Goal: Task Accomplishment & Management: Use online tool/utility

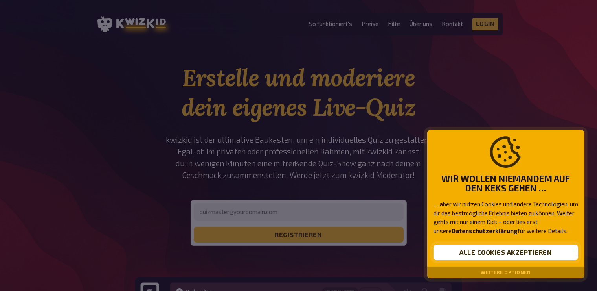
click at [488, 253] on button "Alle Cookies akzeptieren" at bounding box center [506, 252] width 145 height 16
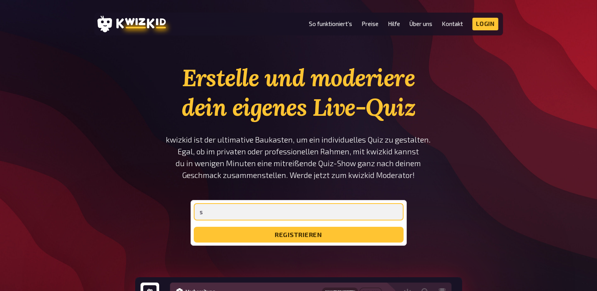
click at [243, 210] on input "s" at bounding box center [299, 211] width 210 height 17
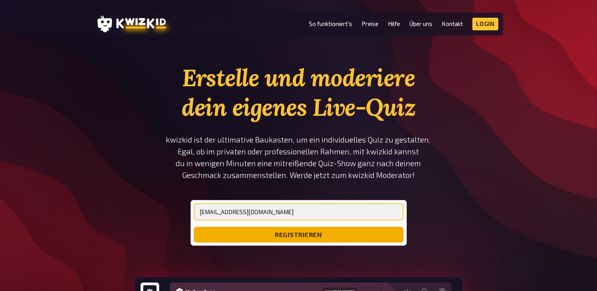
type input "[EMAIL_ADDRESS][DOMAIN_NAME]"
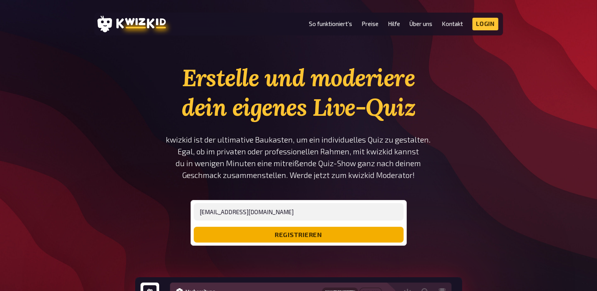
click at [251, 232] on button "registrieren" at bounding box center [299, 234] width 210 height 16
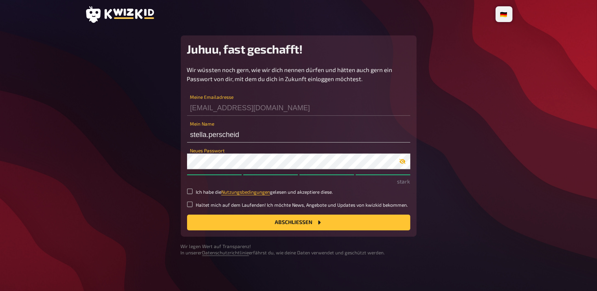
click at [407, 162] on button "button" at bounding box center [403, 161] width 16 height 6
click at [192, 191] on input "Ich habe die Nutzungsbedingungen gelesen und akzeptiere diese." at bounding box center [190, 191] width 6 height 6
checkbox input "true"
click at [298, 224] on button "Abschließen" at bounding box center [298, 222] width 223 height 16
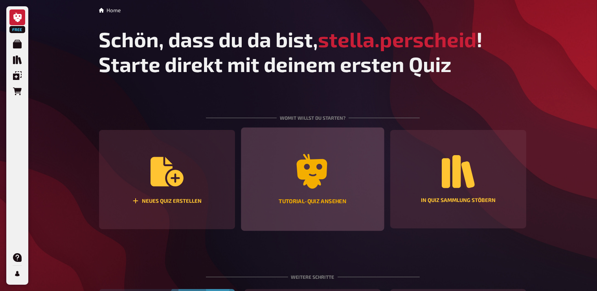
click at [320, 181] on icon "Tutorial-Quiz ansehen" at bounding box center [312, 171] width 35 height 35
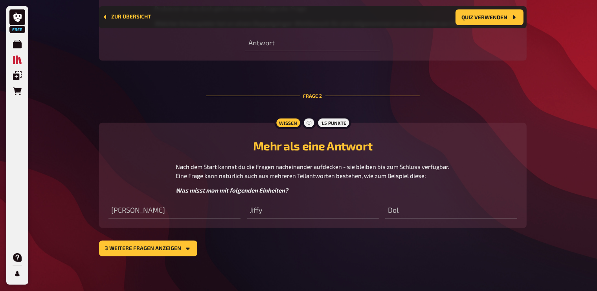
scroll to position [432, 0]
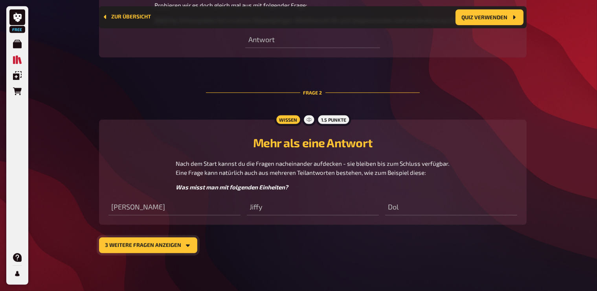
click at [166, 250] on button "3 weitere Fragen anzeigen" at bounding box center [148, 245] width 98 height 16
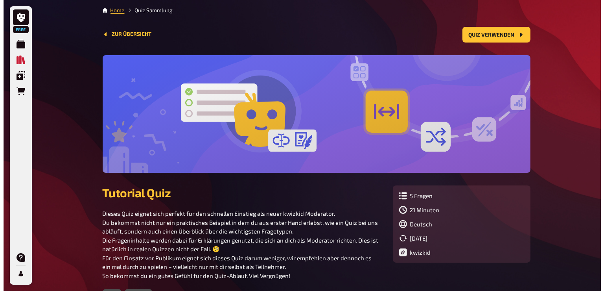
scroll to position [0, 0]
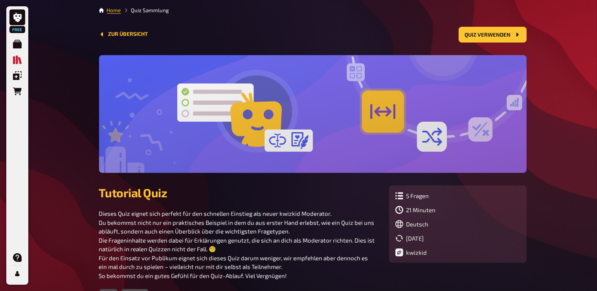
click at [137, 40] on div "Zur Übersicht Quiz verwenden" at bounding box center [313, 35] width 428 height 16
click at [134, 36] on button "Zur Übersicht" at bounding box center [123, 34] width 49 height 6
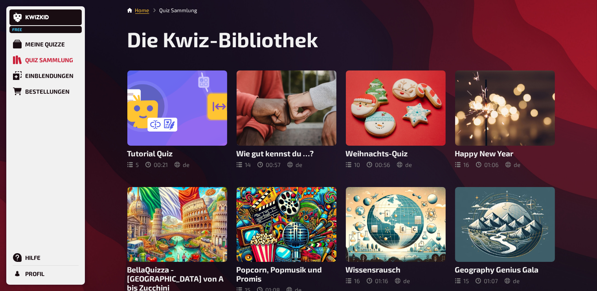
click at [132, 12] on nav "Home Quiz Sammlung" at bounding box center [341, 10] width 428 height 8
click at [48, 42] on div "Meine Quizze" at bounding box center [45, 43] width 40 height 7
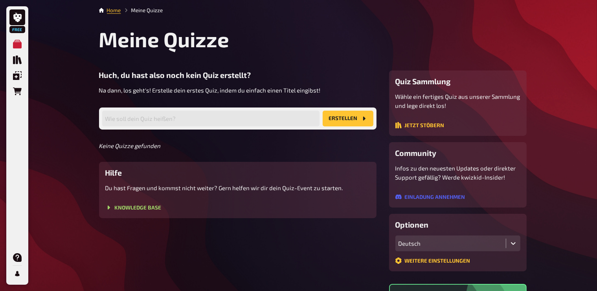
click at [339, 120] on button "Erstellen" at bounding box center [348, 118] width 51 height 16
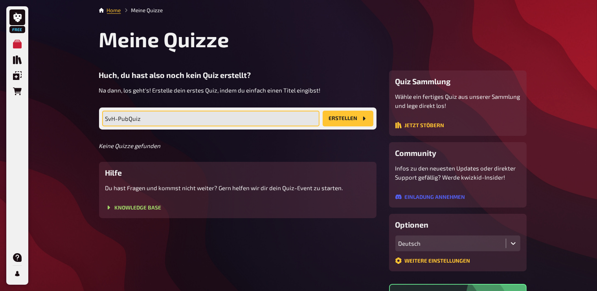
type input "SvH-PubQuiz"
click at [323, 110] on button "Erstellen" at bounding box center [348, 118] width 51 height 16
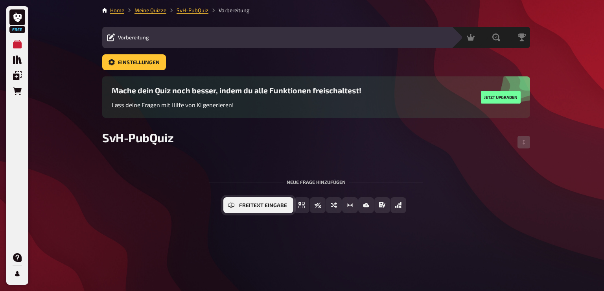
click at [251, 210] on button "Freitext Eingabe" at bounding box center [258, 205] width 70 height 16
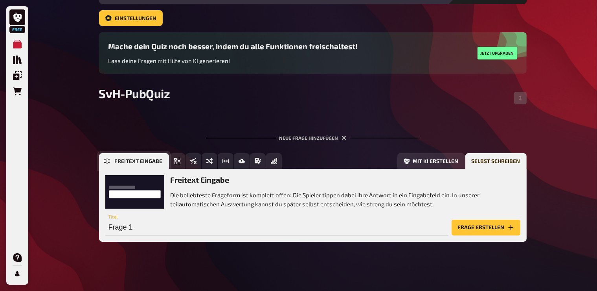
scroll to position [45, 0]
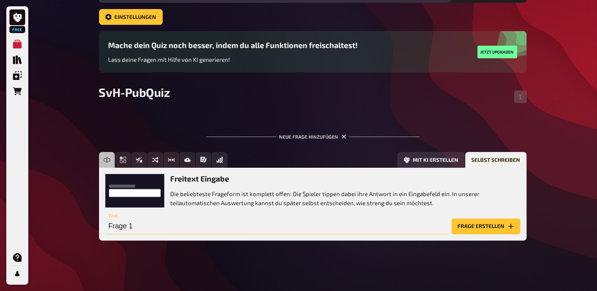
click at [257, 229] on input "Frage 1" at bounding box center [276, 226] width 343 height 16
type input "w"
type input "Wie viele Bundeslände"
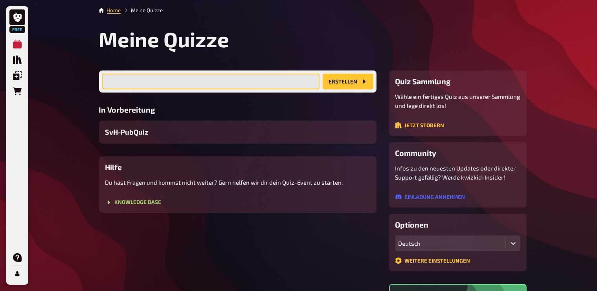
click at [183, 76] on input "text" at bounding box center [210, 82] width 217 height 16
type input "Test"
click at [323, 74] on button "Erstellen" at bounding box center [348, 82] width 51 height 16
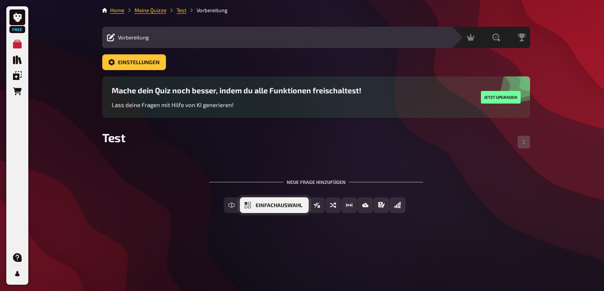
click at [286, 204] on span "Einfachauswahl" at bounding box center [279, 205] width 47 height 6
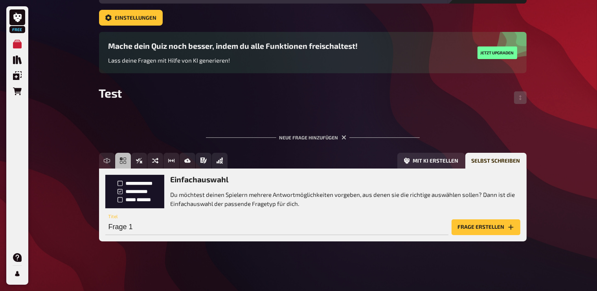
scroll to position [45, 0]
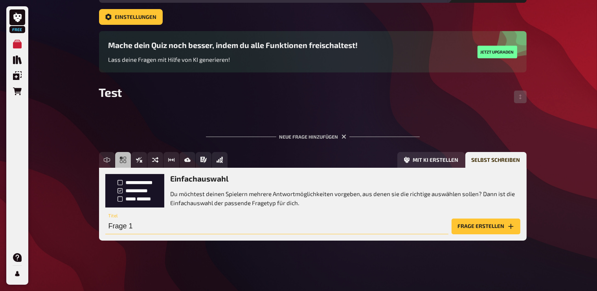
click at [162, 228] on input "Frage 1" at bounding box center [276, 226] width 343 height 16
type input "was ist ein apfel"
click at [452, 218] on button "Frage erstellen" at bounding box center [486, 226] width 69 height 16
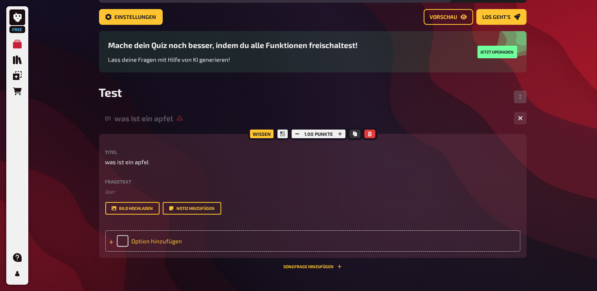
click at [145, 250] on div "Option hinzufügen" at bounding box center [312, 240] width 415 height 21
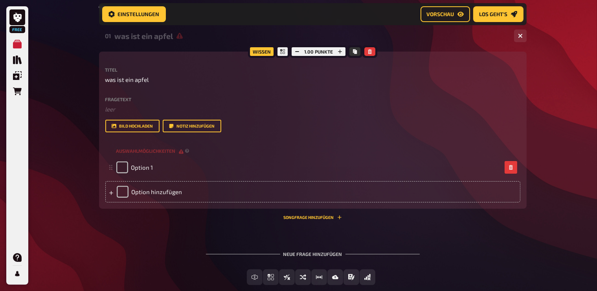
scroll to position [134, 0]
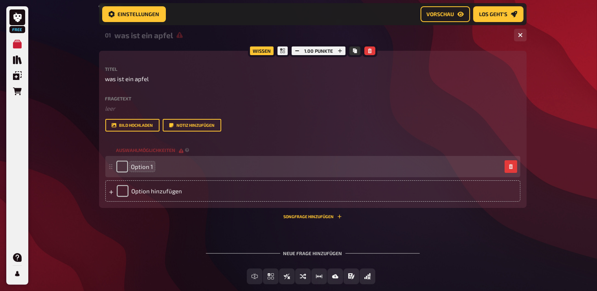
click at [140, 170] on span "Option 1" at bounding box center [142, 166] width 22 height 7
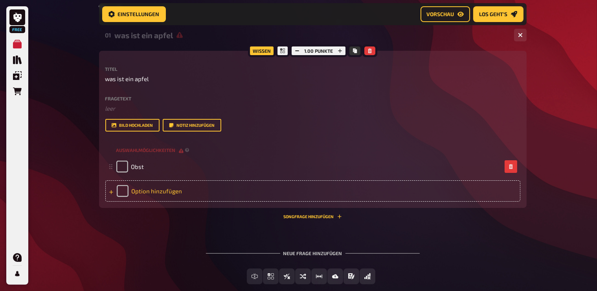
click at [140, 195] on div "Option hinzufügen" at bounding box center [312, 190] width 415 height 21
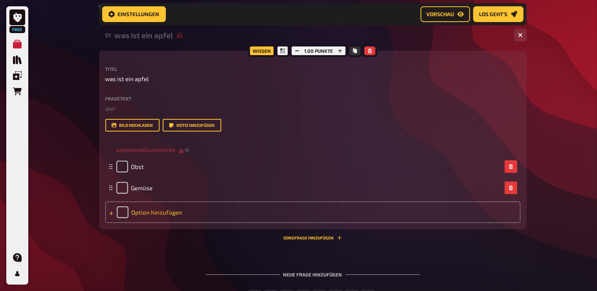
click at [142, 215] on div "Option hinzufügen" at bounding box center [312, 211] width 415 height 21
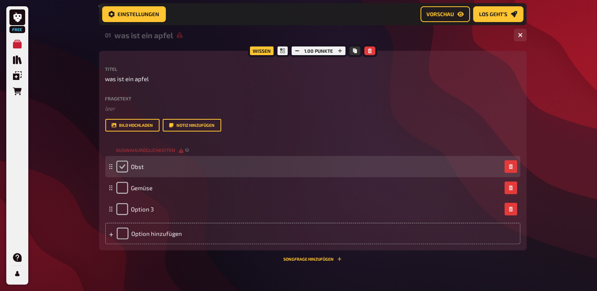
click at [125, 171] on input "checkbox" at bounding box center [122, 166] width 12 height 12
checkbox input "true"
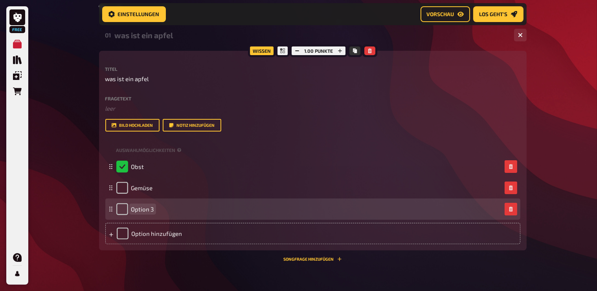
click at [145, 212] on span "Option 3" at bounding box center [142, 208] width 23 height 7
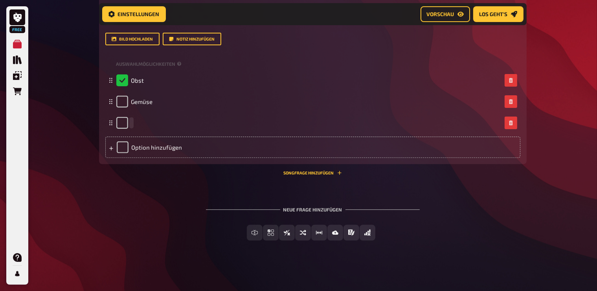
scroll to position [230, 0]
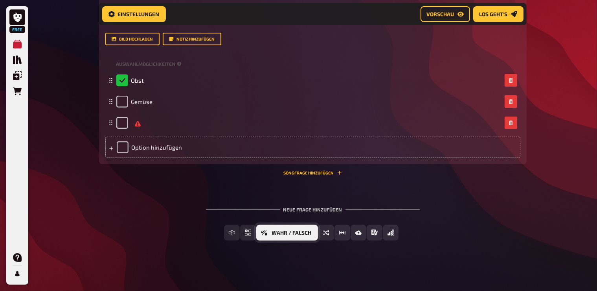
click at [288, 235] on span "Wahr / Falsch" at bounding box center [292, 233] width 40 height 6
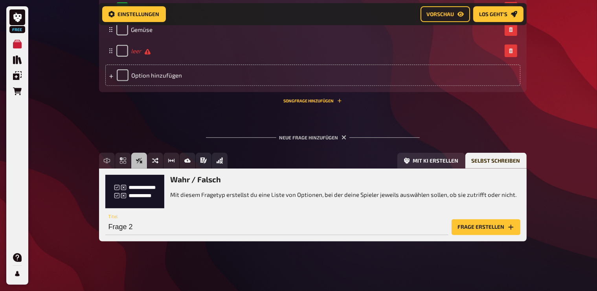
scroll to position [293, 0]
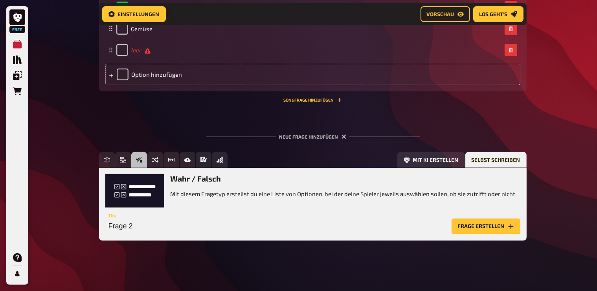
click at [145, 231] on input "Frage 2" at bounding box center [276, 226] width 343 height 16
type input "K"
click at [218, 234] on input "Die Göttin Diana war auch bekannt, dass sie eine" at bounding box center [276, 226] width 343 height 16
click at [287, 233] on input "Die Göttin Diana war auch bekannt dafür, dass sie eine" at bounding box center [276, 226] width 343 height 16
click at [372, 234] on input "Die Göttin Diana war auch bekannt dafür, dass sie eine ewige Jungfrau war." at bounding box center [276, 226] width 343 height 16
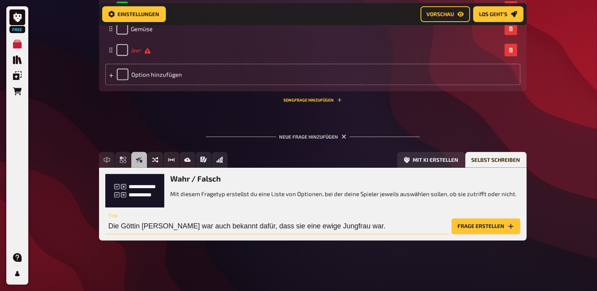
type input "Die Göttin Diana war auch bekannt dafür, dass sie eine ewige Jungfrau war."
click at [452, 218] on button "Frage erstellen" at bounding box center [486, 226] width 69 height 16
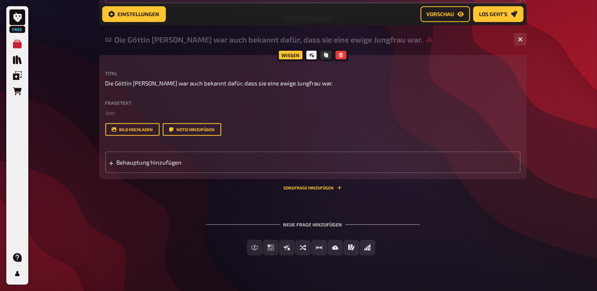
scroll to position [376, 0]
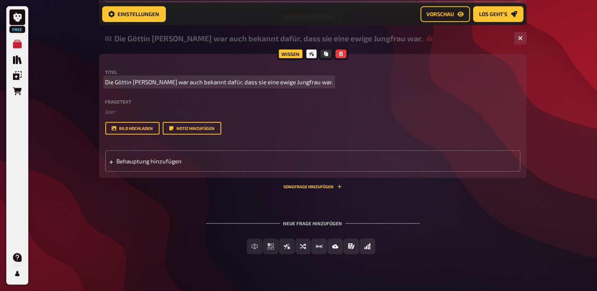
click at [120, 86] on span "Die Göttin Diana war auch bekannt dafür, dass sie eine ewige Jungfrau war." at bounding box center [219, 81] width 228 height 9
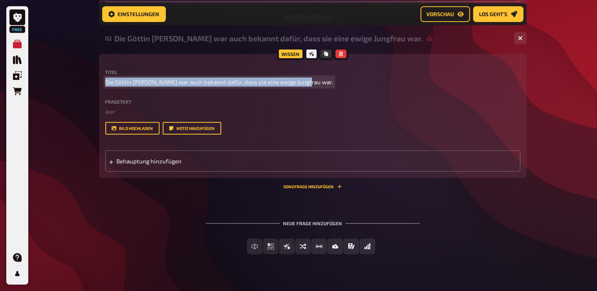
drag, startPoint x: 304, startPoint y: 90, endPoint x: 86, endPoint y: 94, distance: 218.6
click at [158, 86] on span "Die Göttin Diana war auch bekannt dafür, dass sie eine ewige Jungfrau war." at bounding box center [219, 81] width 228 height 9
drag, startPoint x: 304, startPoint y: 91, endPoint x: 105, endPoint y: 97, distance: 199.8
click at [105, 97] on div "Wissen Titel Die Göttin Diana war auch bekannt dafür, dass sie eine ewige Jungf…" at bounding box center [313, 116] width 428 height 124
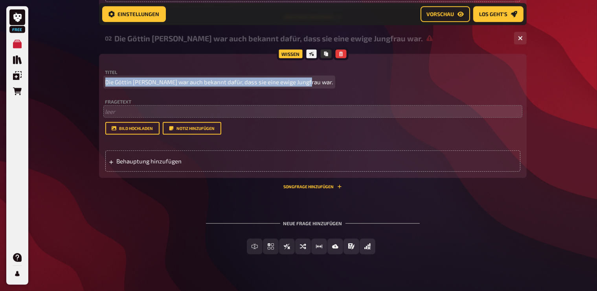
copy span "Die Göttin Diana war auch bekannt dafür, dass sie eine ewige Jungfrau war."
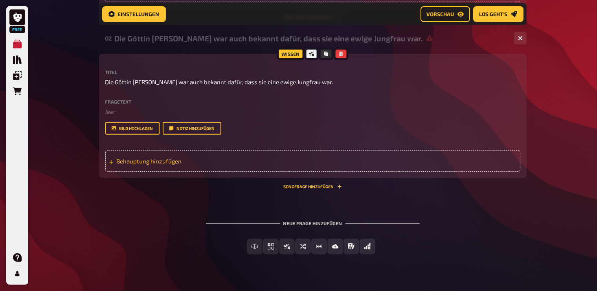
click at [180, 164] on span "Behauptung hinzufügen" at bounding box center [178, 160] width 122 height 7
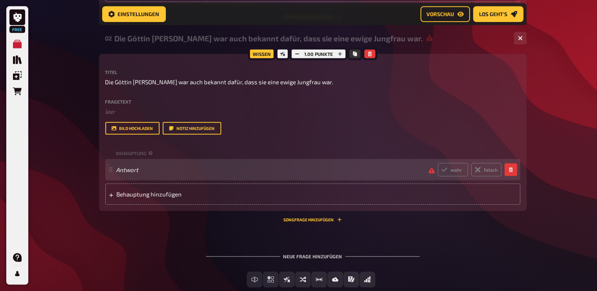
click at [166, 173] on span "Antwort" at bounding box center [269, 169] width 306 height 7
click at [357, 173] on span "AntwortDie Göttin Diana war auch bekannt dafür, dass sie eine ewige Jungfrau wa…" at bounding box center [269, 169] width 306 height 7
click at [448, 176] on label "wahr" at bounding box center [453, 169] width 30 height 13
click at [438, 163] on input "wahr" at bounding box center [438, 162] width 0 height 0
radio input "true"
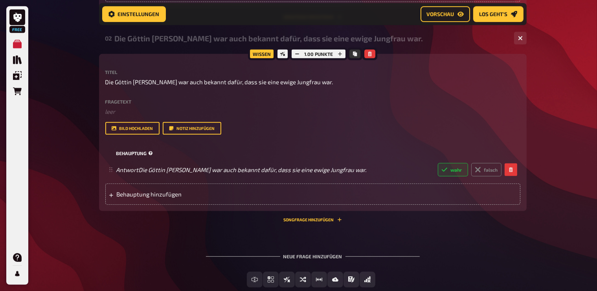
click at [320, 159] on div "Behauptung" at bounding box center [312, 153] width 415 height 12
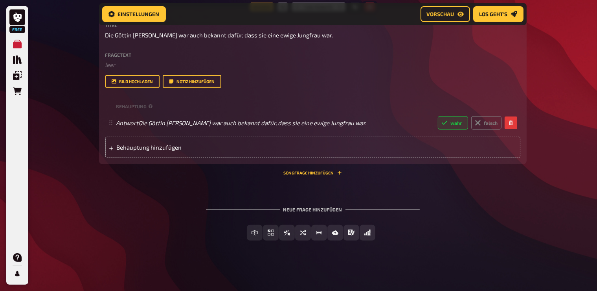
scroll to position [441, 0]
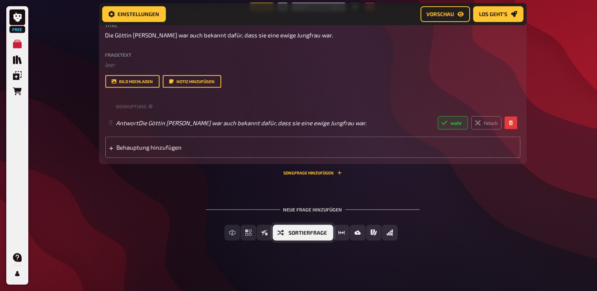
click at [287, 235] on button "Sortierfrage" at bounding box center [303, 232] width 61 height 16
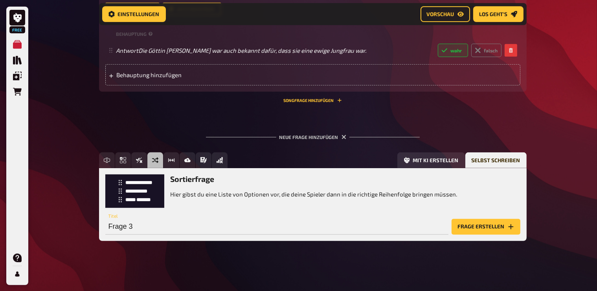
scroll to position [505, 0]
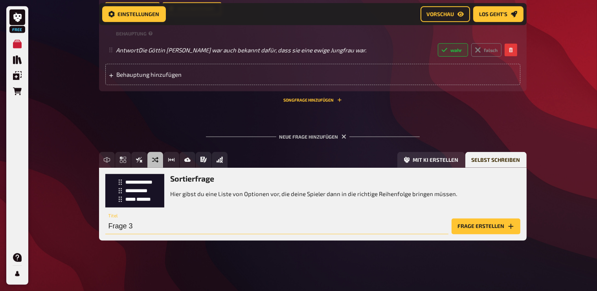
click at [149, 234] on input "Frage 3" at bounding box center [276, 226] width 343 height 16
type input "W"
type input "S"
type input "Tiere"
click at [452, 218] on button "Frage erstellen" at bounding box center [486, 226] width 69 height 16
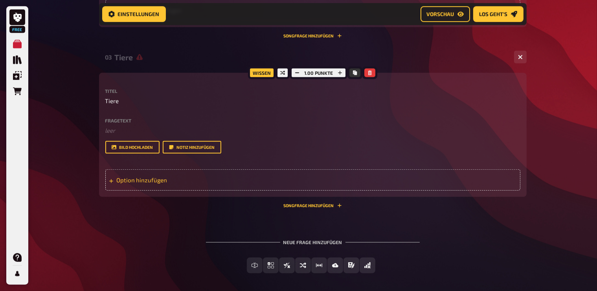
scroll to position [563, 0]
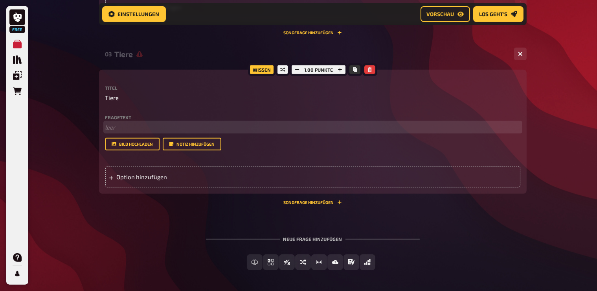
click at [123, 132] on p "﻿ leer" at bounding box center [312, 127] width 415 height 9
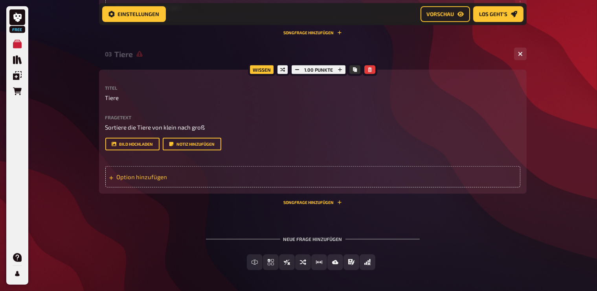
click at [136, 187] on div "Option hinzufügen" at bounding box center [312, 176] width 415 height 21
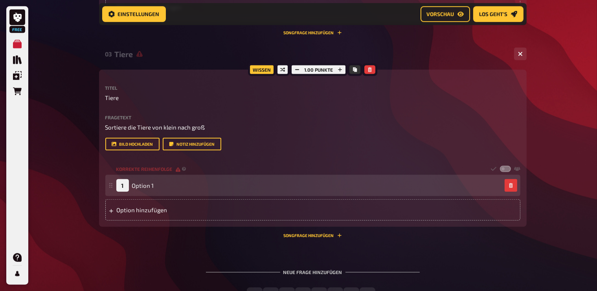
click at [163, 191] on div "1 Option 1" at bounding box center [308, 185] width 385 height 13
drag, startPoint x: 153, startPoint y: 203, endPoint x: 172, endPoint y: 201, distance: 19.5
click at [172, 191] on div "1 Option 1" at bounding box center [308, 185] width 385 height 13
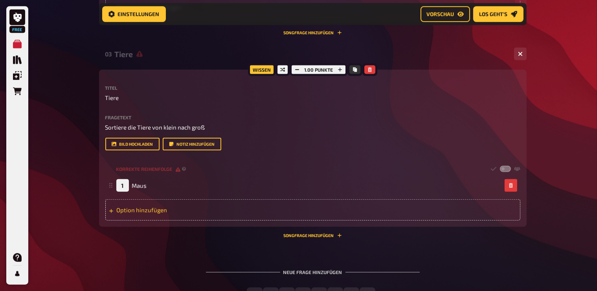
click at [165, 220] on div "Option hinzufügen" at bounding box center [312, 209] width 415 height 21
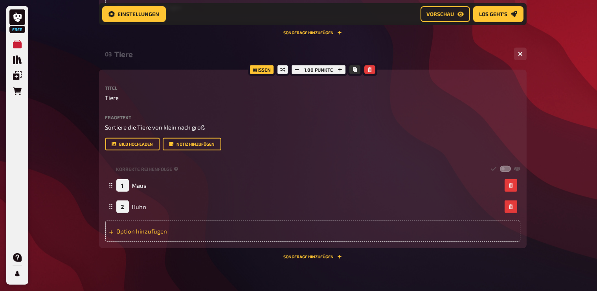
click at [187, 241] on div "Option hinzufügen" at bounding box center [312, 230] width 415 height 21
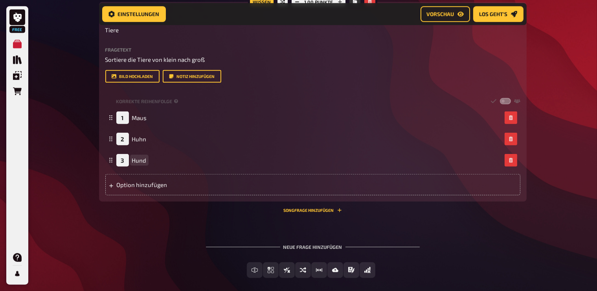
scroll to position [686, 0]
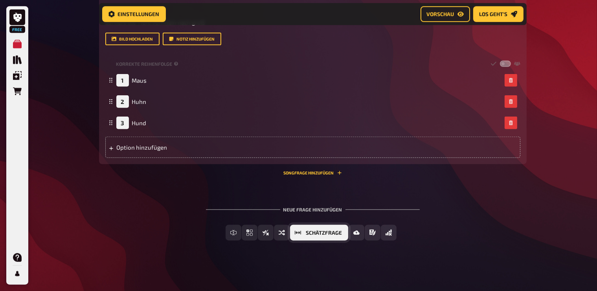
click at [318, 237] on button "Schätzfrage" at bounding box center [319, 232] width 58 height 16
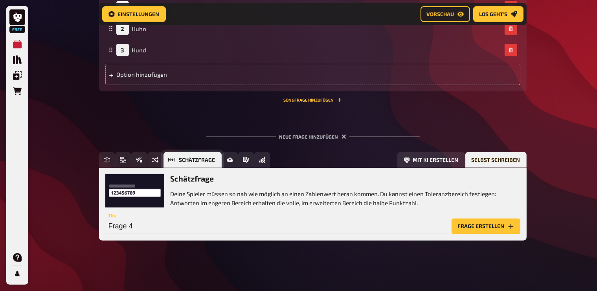
scroll to position [758, 0]
drag, startPoint x: 214, startPoint y: 231, endPoint x: 167, endPoint y: 231, distance: 46.4
click at [166, 231] on input "Frage 4" at bounding box center [276, 226] width 343 height 16
type input "w"
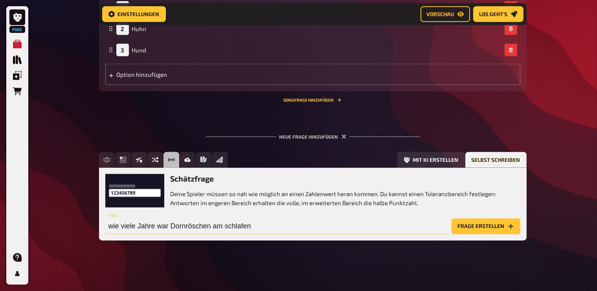
drag, startPoint x: 183, startPoint y: 237, endPoint x: 59, endPoint y: 237, distance: 123.4
click at [105, 234] on input "wie viele Jahre war Dornröschen am schlafen" at bounding box center [276, 226] width 343 height 16
type input "Märchen"
click at [471, 228] on button "Frage erstellen" at bounding box center [486, 226] width 69 height 16
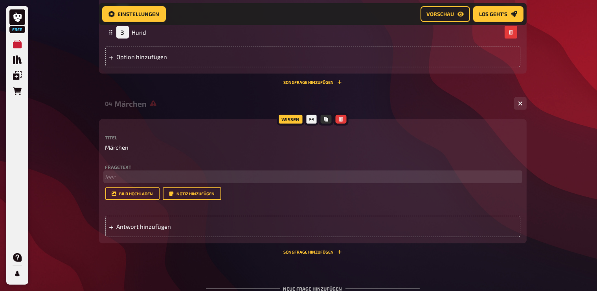
click at [132, 181] on p "﻿ leer" at bounding box center [312, 176] width 415 height 9
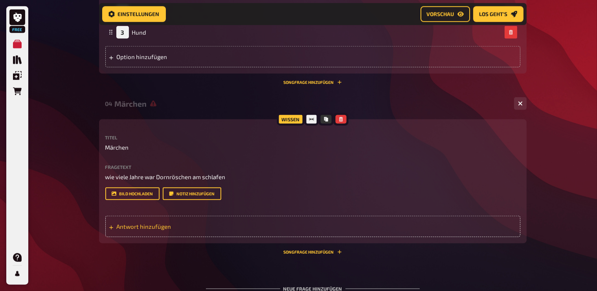
click at [217, 230] on span "Antwort hinzufügen" at bounding box center [178, 226] width 122 height 7
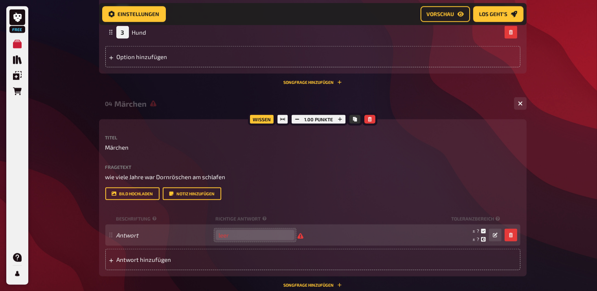
click at [238, 240] on input "number" at bounding box center [255, 235] width 79 height 10
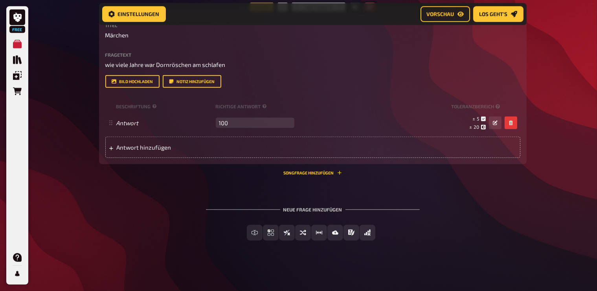
scroll to position [883, 0]
type input "100"
click at [494, 14] on span "Los geht's" at bounding box center [494, 14] width 28 height 6
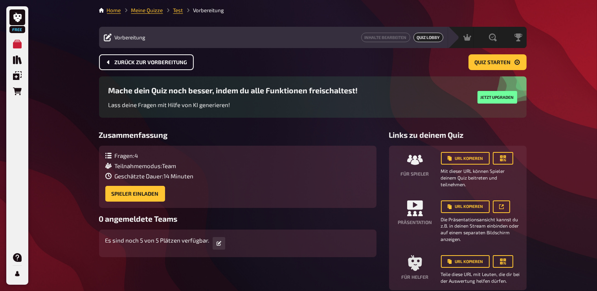
click at [160, 64] on span "Zurück zur Vorbereitung" at bounding box center [151, 63] width 73 height 6
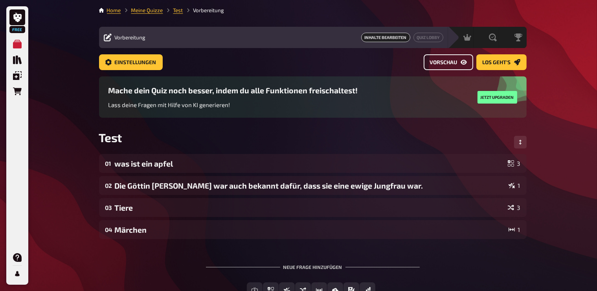
click at [439, 60] on span "Vorschau" at bounding box center [444, 63] width 28 height 6
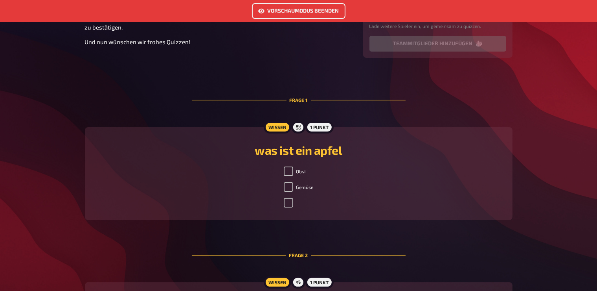
scroll to position [166, 0]
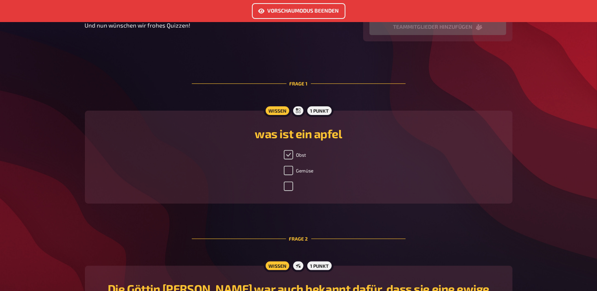
click at [285, 152] on input "Obst" at bounding box center [288, 154] width 9 height 9
checkbox input "false"
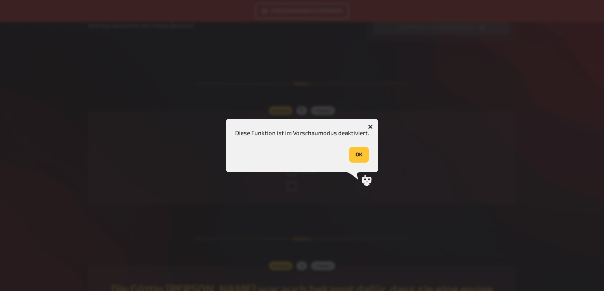
click at [358, 149] on button "OK" at bounding box center [359, 155] width 20 height 16
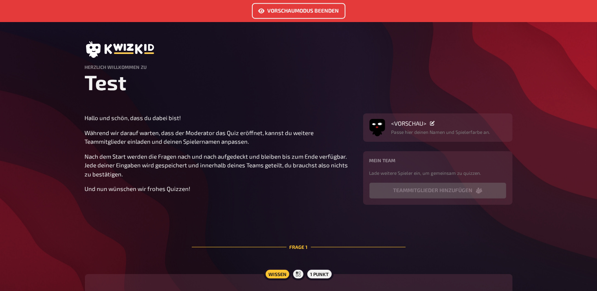
scroll to position [0, 0]
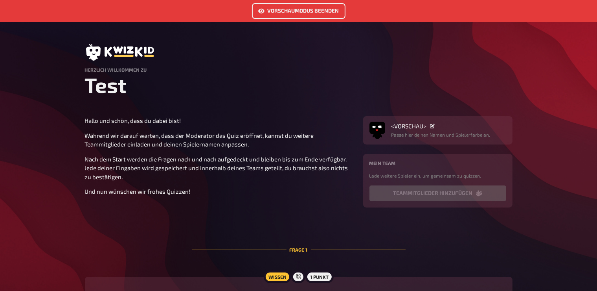
click at [315, 10] on button "Vorschaumodus beenden" at bounding box center [299, 11] width 94 height 16
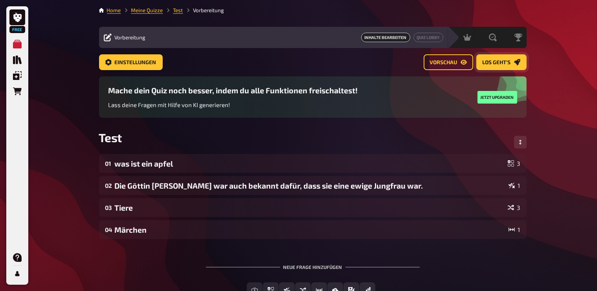
click at [500, 66] on button "Los geht's" at bounding box center [501, 62] width 50 height 16
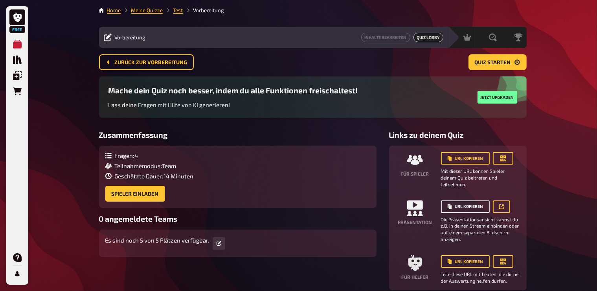
click at [469, 204] on button "URL kopieren" at bounding box center [465, 206] width 49 height 13
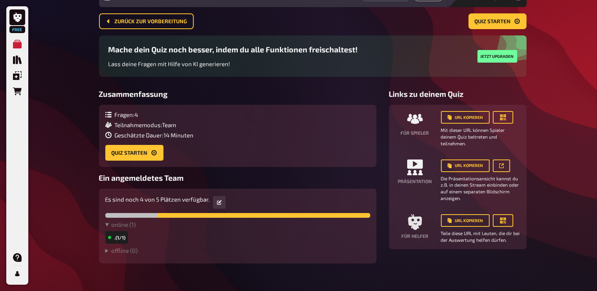
scroll to position [41, 0]
click at [132, 157] on button "Quiz starten" at bounding box center [134, 152] width 58 height 16
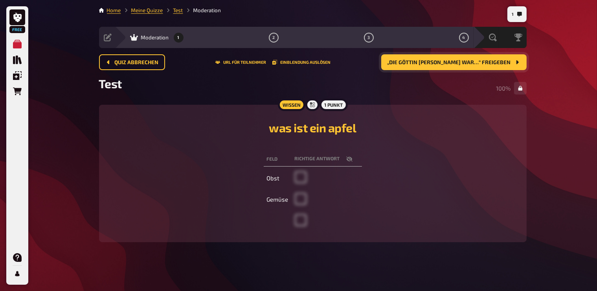
click at [456, 63] on span "„Die Göttin Diana war…“ freigeben" at bounding box center [449, 63] width 123 height 6
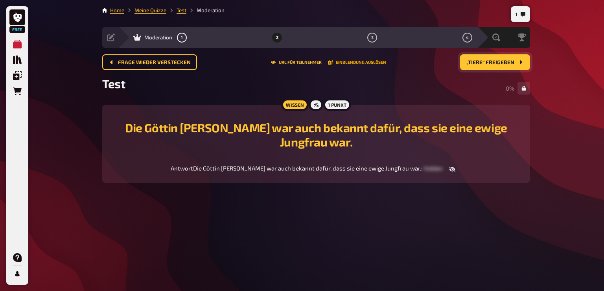
click at [360, 63] on button "Einblendung auslösen" at bounding box center [357, 62] width 58 height 5
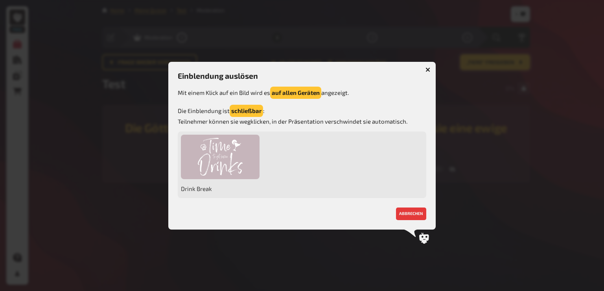
click at [426, 68] on icon "button" at bounding box center [427, 69] width 5 height 5
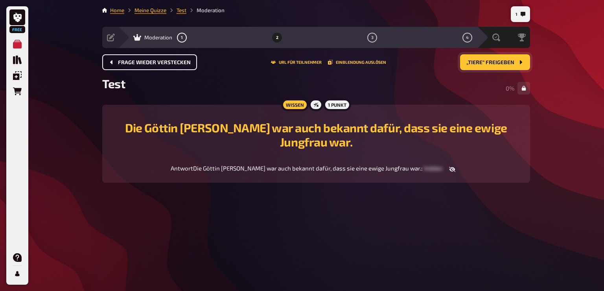
click at [139, 61] on span "Frage wieder verstecken" at bounding box center [154, 63] width 73 height 6
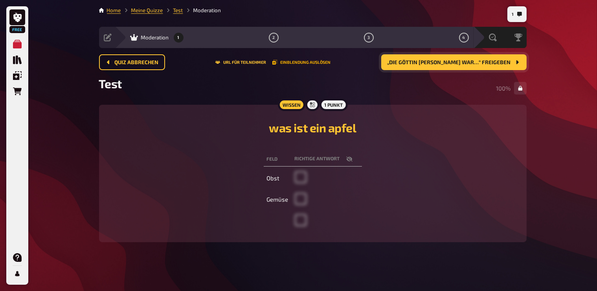
click at [314, 64] on button "Einblendung auslösen" at bounding box center [301, 62] width 58 height 5
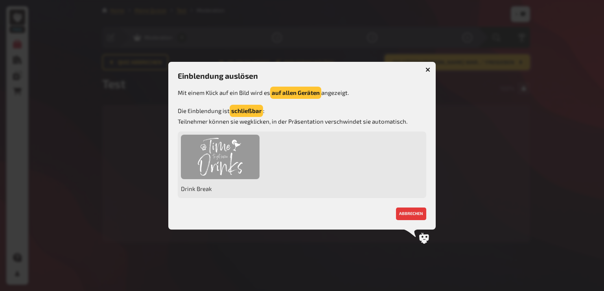
click at [214, 161] on div at bounding box center [220, 156] width 79 height 44
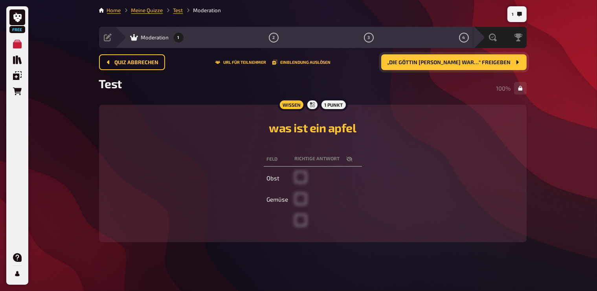
click at [436, 63] on span "„Die Göttin Diana war…“ freigeben" at bounding box center [449, 63] width 123 height 6
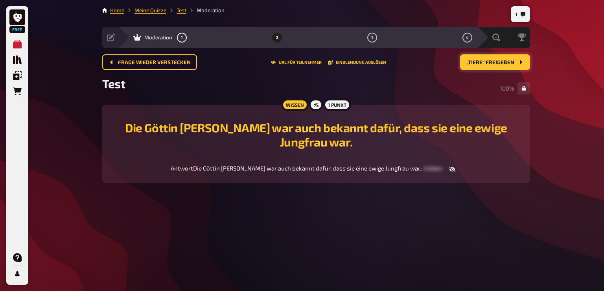
click at [481, 63] on span "„Tiere“ freigeben" at bounding box center [490, 63] width 48 height 6
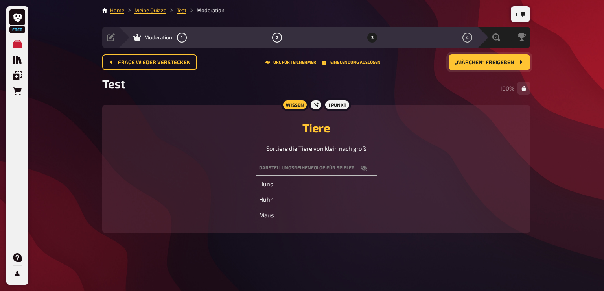
click at [465, 68] on button "„Märchen“ freigeben" at bounding box center [489, 62] width 81 height 16
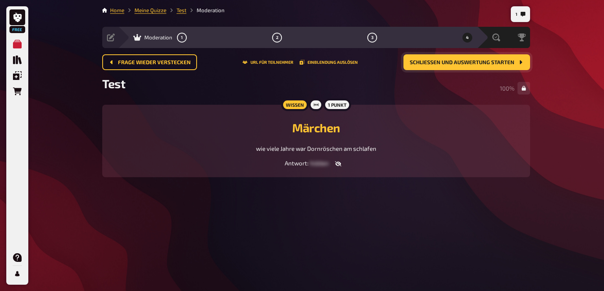
click at [471, 68] on button "Schließen und Auswertung starten" at bounding box center [466, 62] width 127 height 16
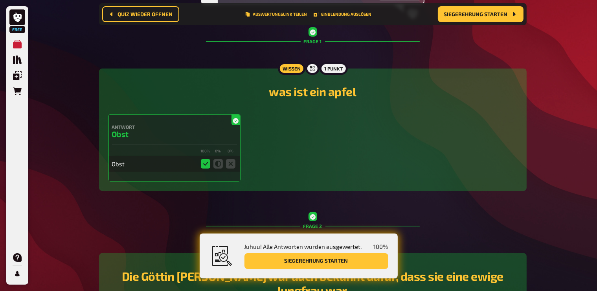
scroll to position [131, 0]
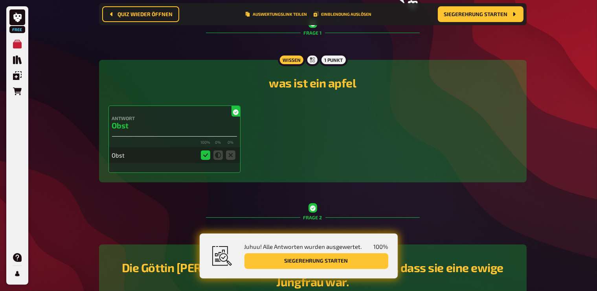
click at [327, 265] on button "Siegerehrung starten" at bounding box center [317, 261] width 144 height 16
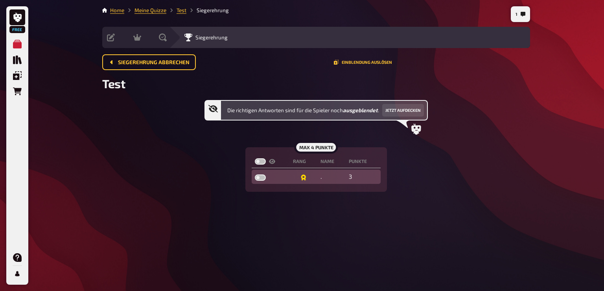
click at [304, 175] on icon at bounding box center [303, 177] width 5 height 6
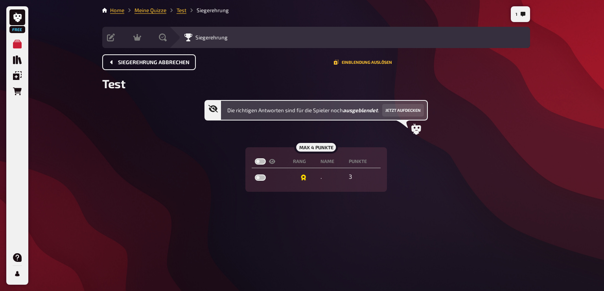
click at [165, 64] on span "Siegerehrung abbrechen" at bounding box center [154, 63] width 72 height 6
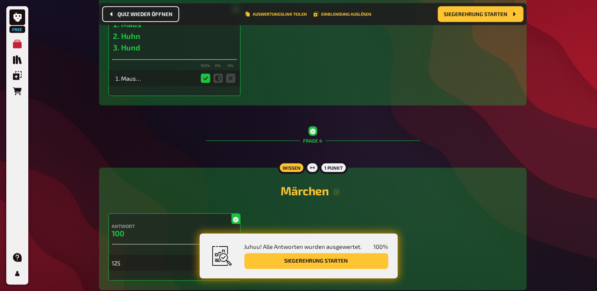
scroll to position [657, 0]
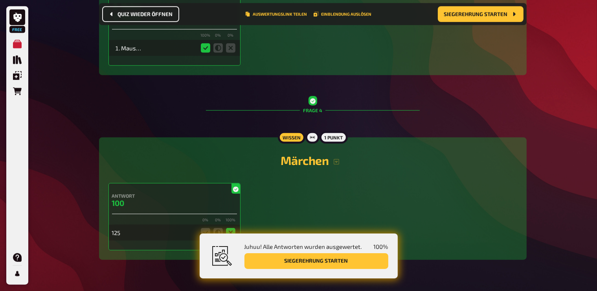
click at [331, 270] on div "Juhuu! Alle Antworten wurden ausgewertet. 100 % Siegerehrung starten" at bounding box center [299, 255] width 198 height 45
click at [331, 268] on button "Siegerehrung starten" at bounding box center [317, 261] width 144 height 16
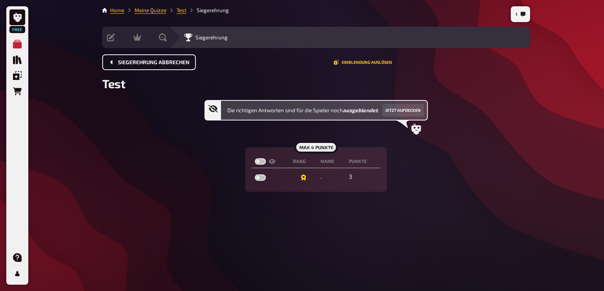
click at [218, 13] on li "Siegerehrung" at bounding box center [207, 10] width 42 height 8
click at [362, 63] on button "Einblendung auslösen" at bounding box center [363, 62] width 58 height 5
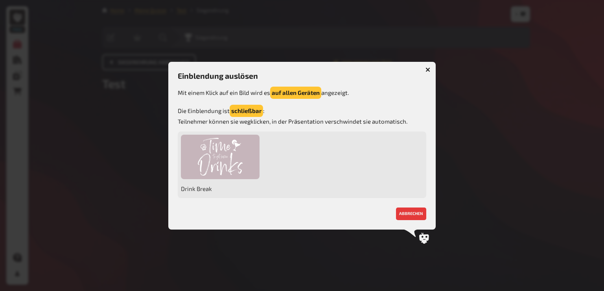
click at [432, 70] on button "button" at bounding box center [427, 69] width 13 height 13
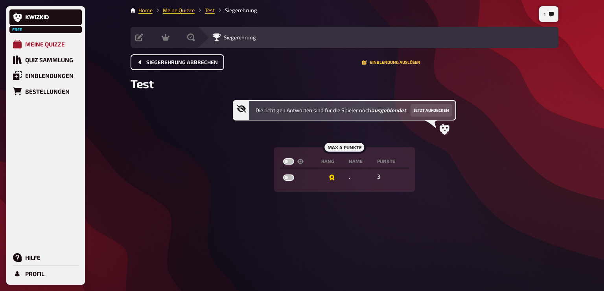
click at [61, 42] on div "Meine Quizze" at bounding box center [45, 43] width 40 height 7
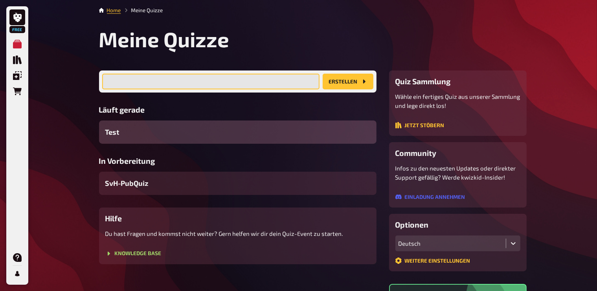
click at [193, 83] on input "text" at bounding box center [210, 82] width 217 height 16
type input "SvH-PubQuiz"
click at [323, 74] on button "Erstellen" at bounding box center [348, 82] width 51 height 16
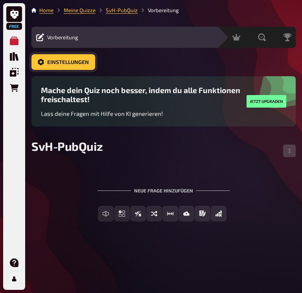
click at [76, 63] on span "Einstellungen" at bounding box center [68, 63] width 42 height 6
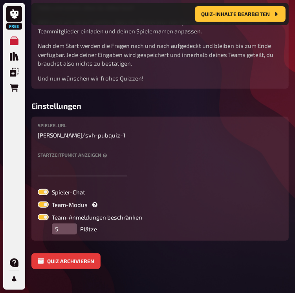
scroll to position [304, 0]
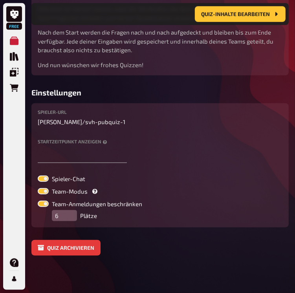
click at [73, 215] on input "6" at bounding box center [64, 215] width 25 height 11
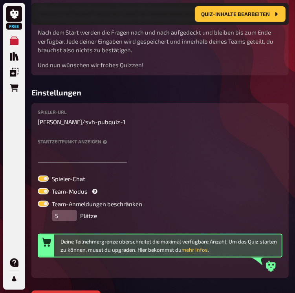
type input "5"
click at [74, 218] on input "5" at bounding box center [64, 215] width 25 height 11
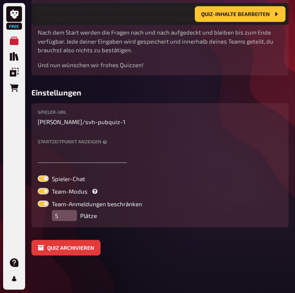
click at [45, 205] on label at bounding box center [43, 204] width 11 height 6
click at [38, 201] on input "Team-Anmeldungen beschränken" at bounding box center [37, 201] width 0 height 0
checkbox input "false"
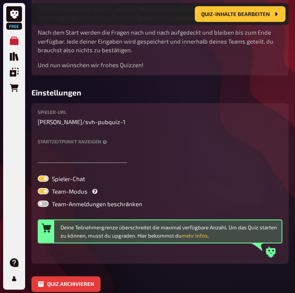
click at [46, 204] on label at bounding box center [43, 204] width 11 height 6
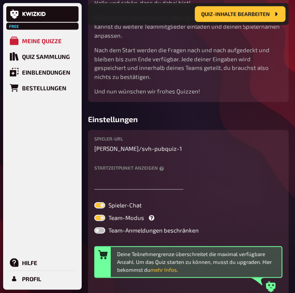
scroll to position [312, 0]
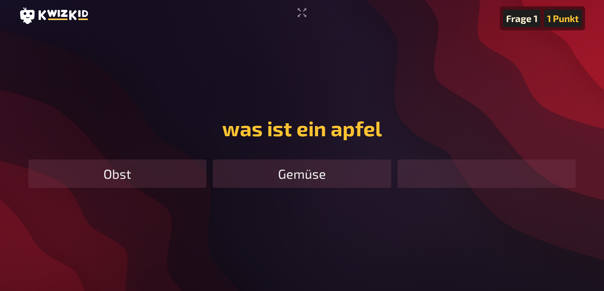
click at [135, 175] on div "Obst" at bounding box center [117, 173] width 178 height 28
